Goal: Navigation & Orientation: Find specific page/section

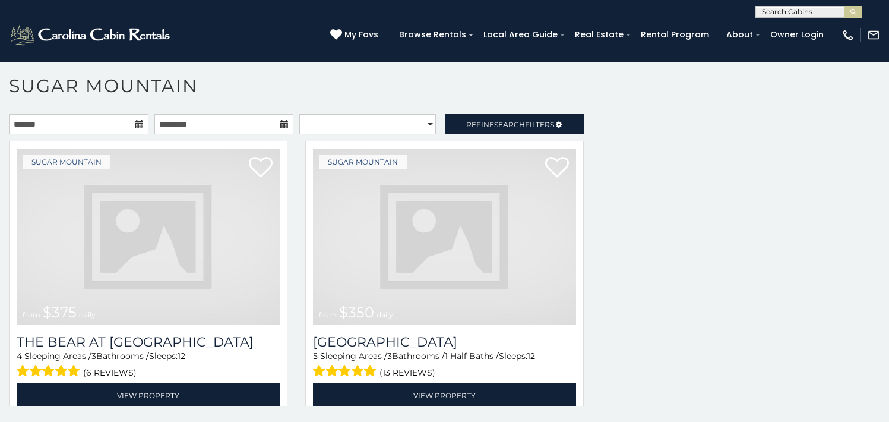
scroll to position [2252, 0]
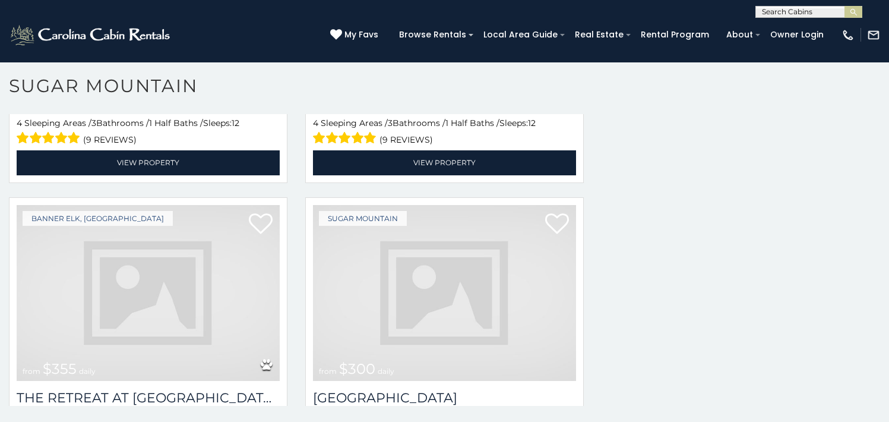
click at [498, 311] on img at bounding box center [444, 293] width 263 height 176
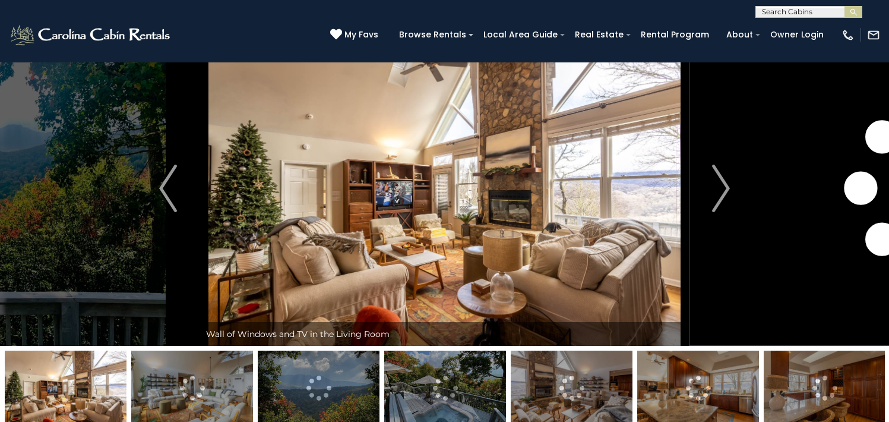
scroll to position [42, 0]
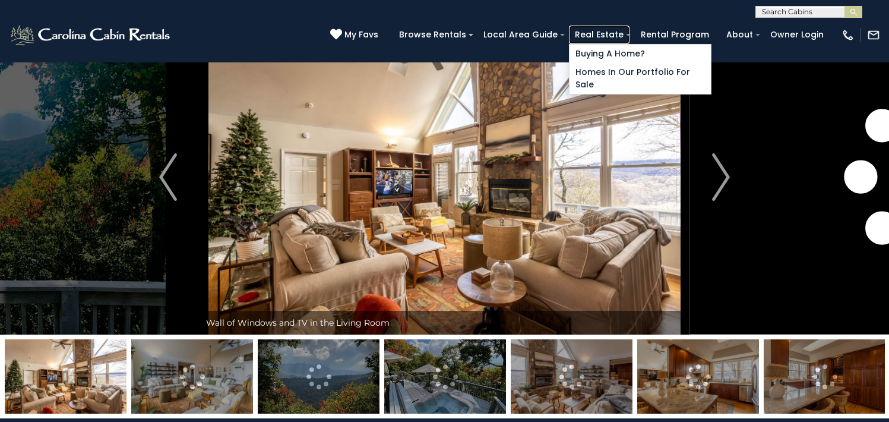
click at [629, 35] on link "Real Estate" at bounding box center [599, 35] width 61 height 18
